Goal: Task Accomplishment & Management: Manage account settings

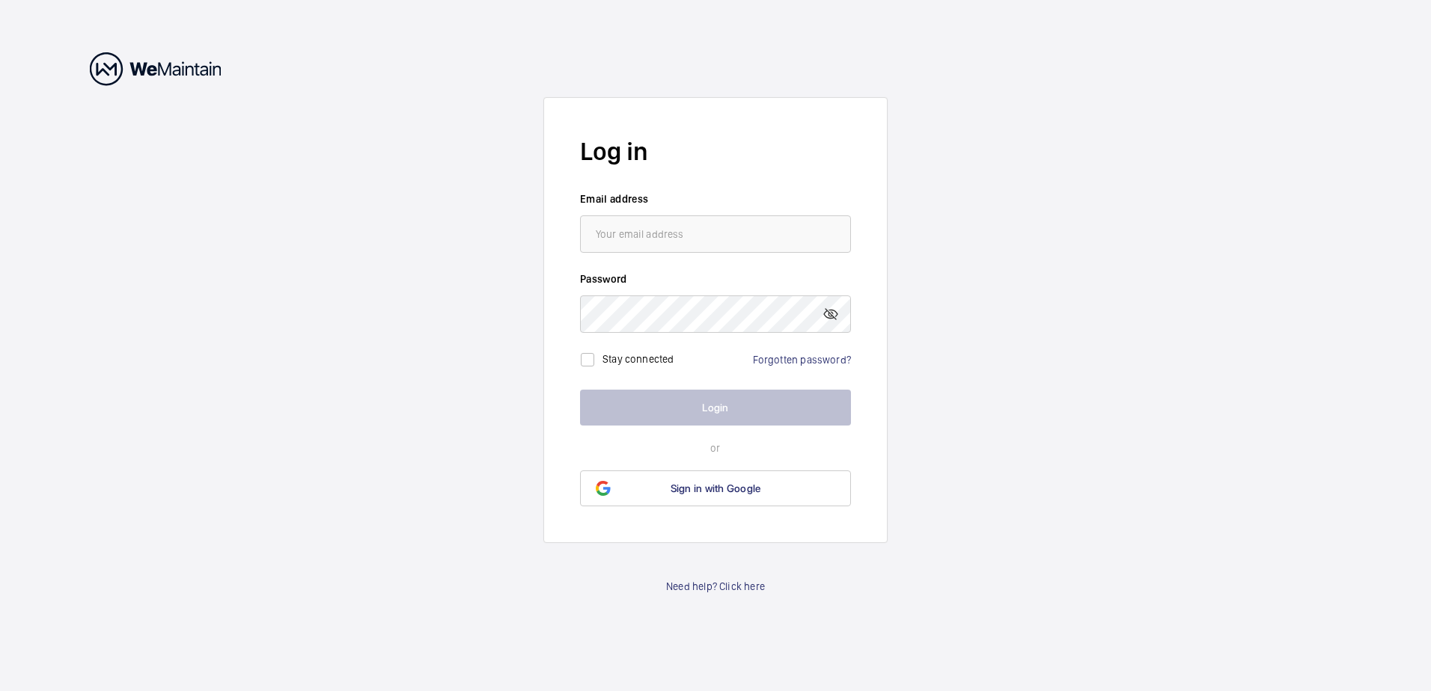
click at [760, 366] on div "Forgotten password?" at bounding box center [802, 359] width 98 height 15
click at [761, 362] on link "Forgotten password?" at bounding box center [802, 360] width 98 height 12
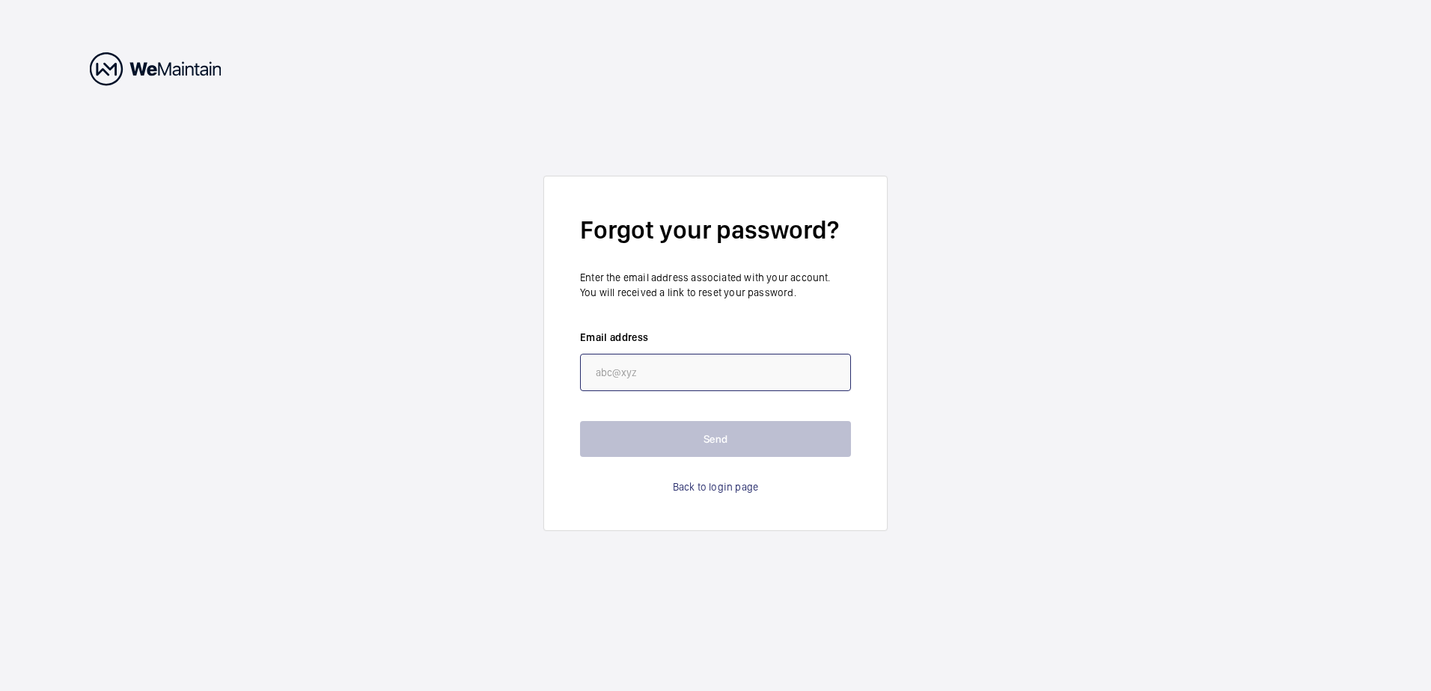
click at [736, 374] on input "email" at bounding box center [715, 372] width 271 height 37
type input "[PERSON_NAME][EMAIL_ADDRESS][PERSON_NAME][DOMAIN_NAME]"
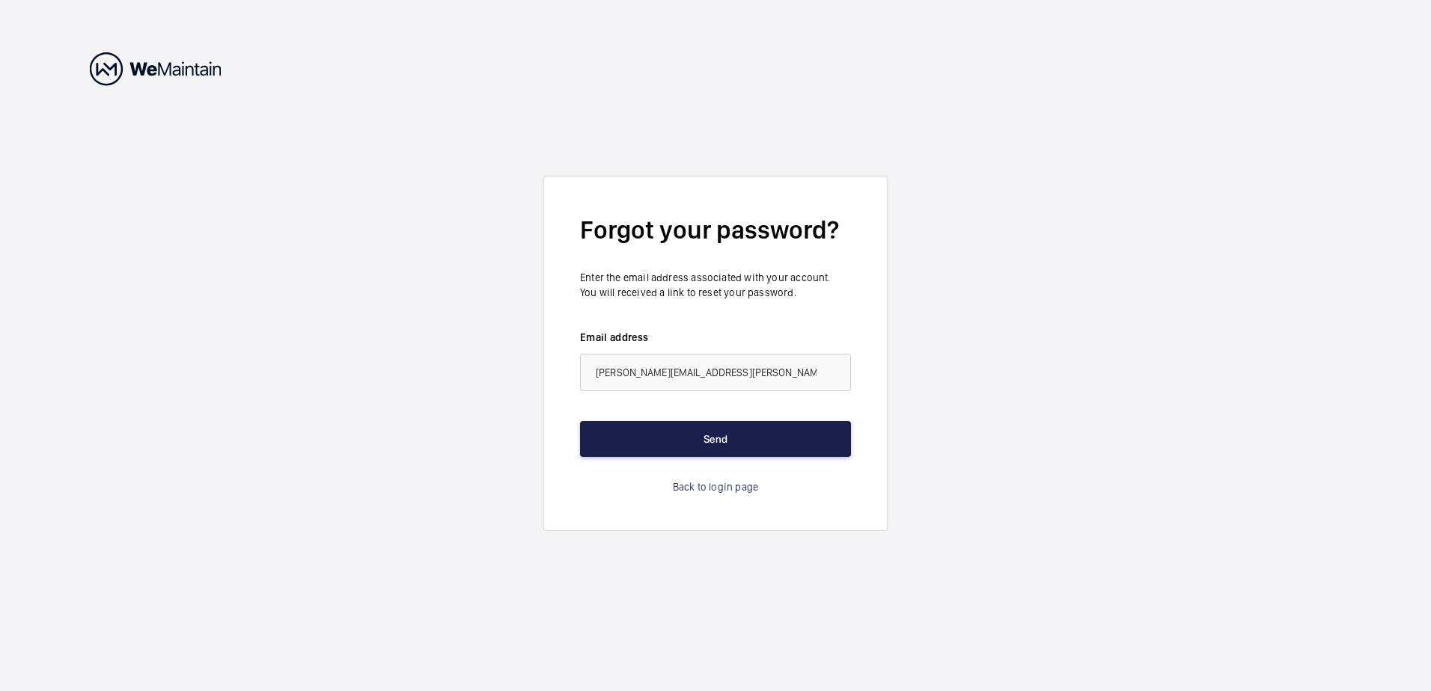
click at [688, 447] on button "Send" at bounding box center [715, 439] width 271 height 36
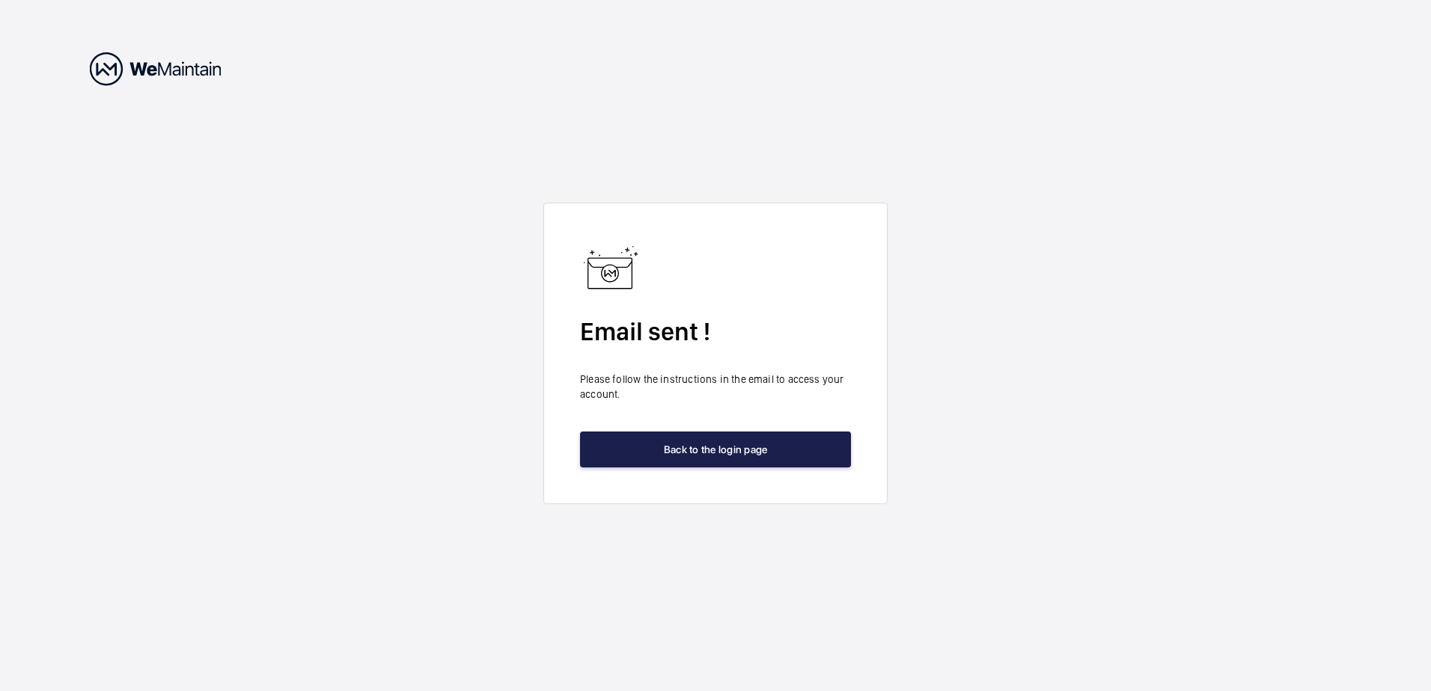
click at [688, 447] on button "Back to the login page" at bounding box center [715, 450] width 271 height 36
